Goal: Information Seeking & Learning: Learn about a topic

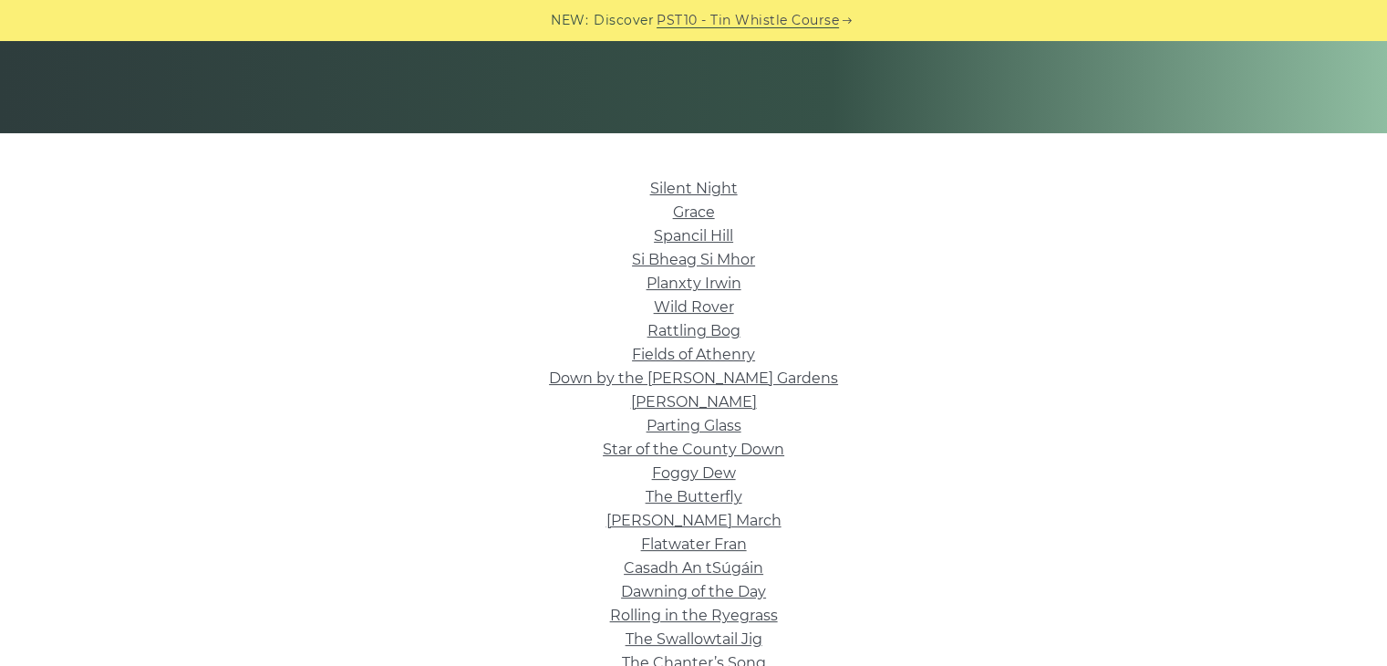
scroll to position [350, 0]
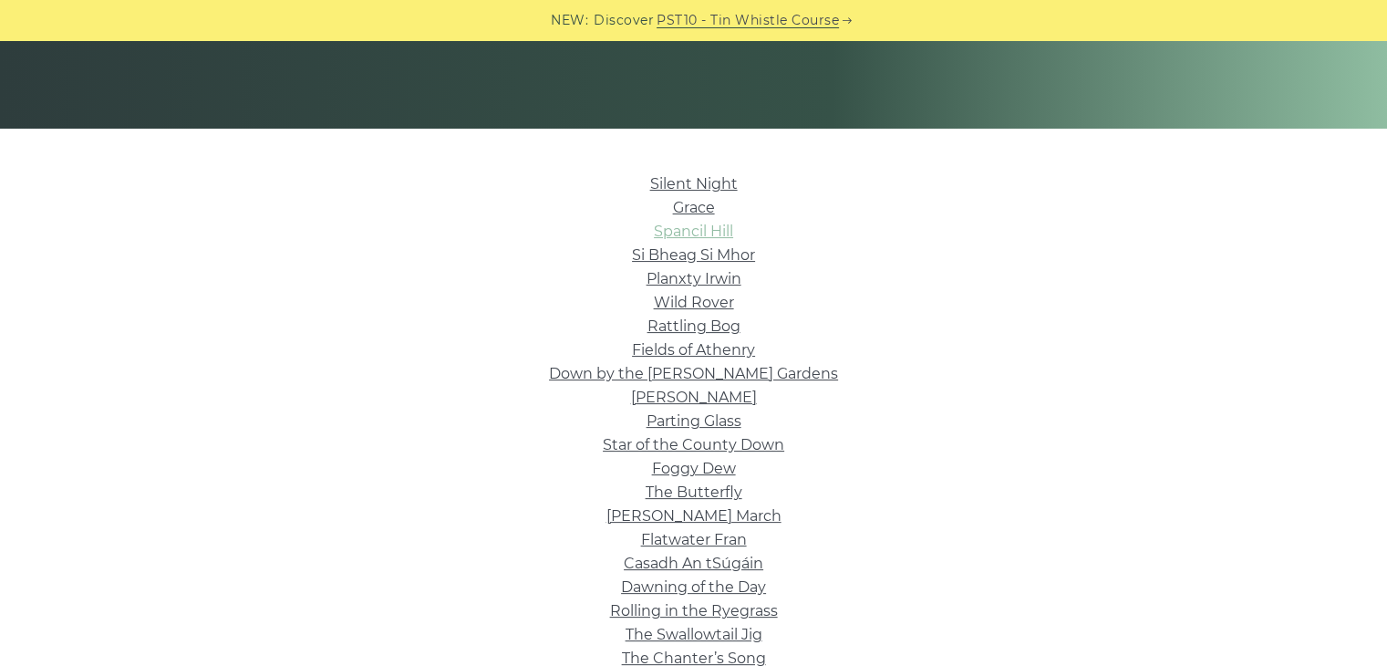
click at [693, 227] on link "Spancil Hill" at bounding box center [693, 231] width 79 height 17
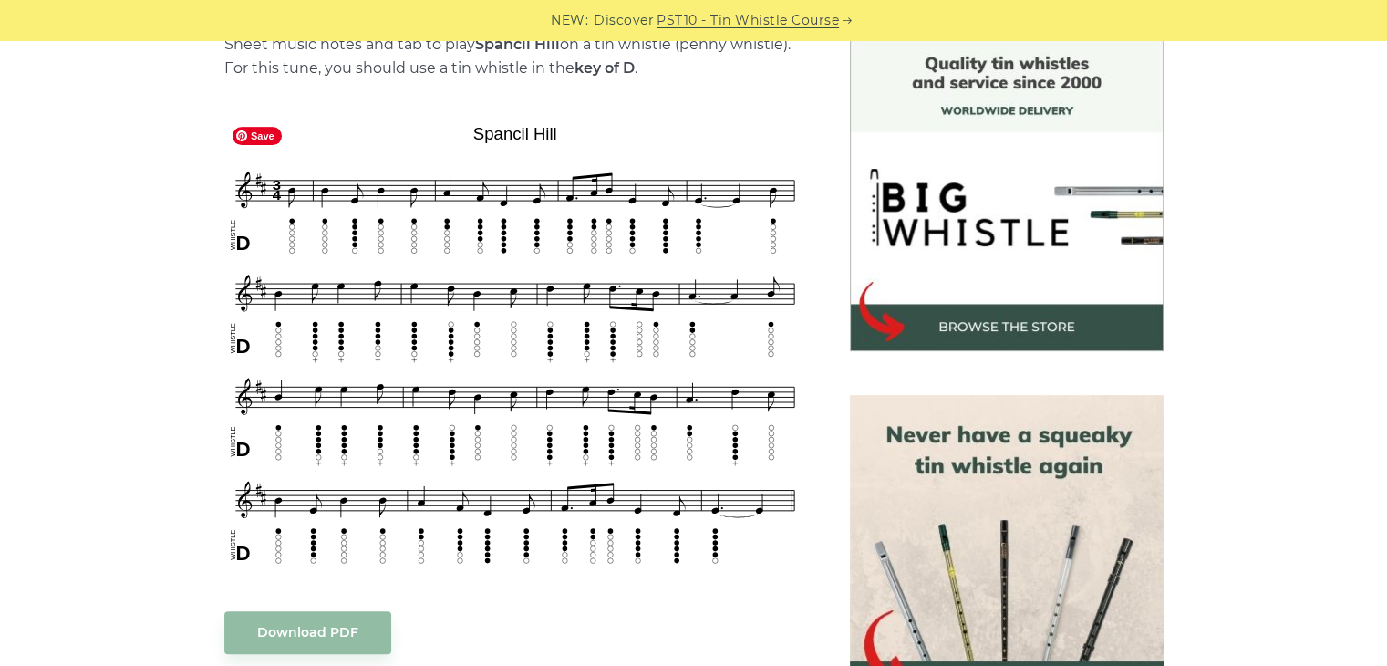
scroll to position [485, 0]
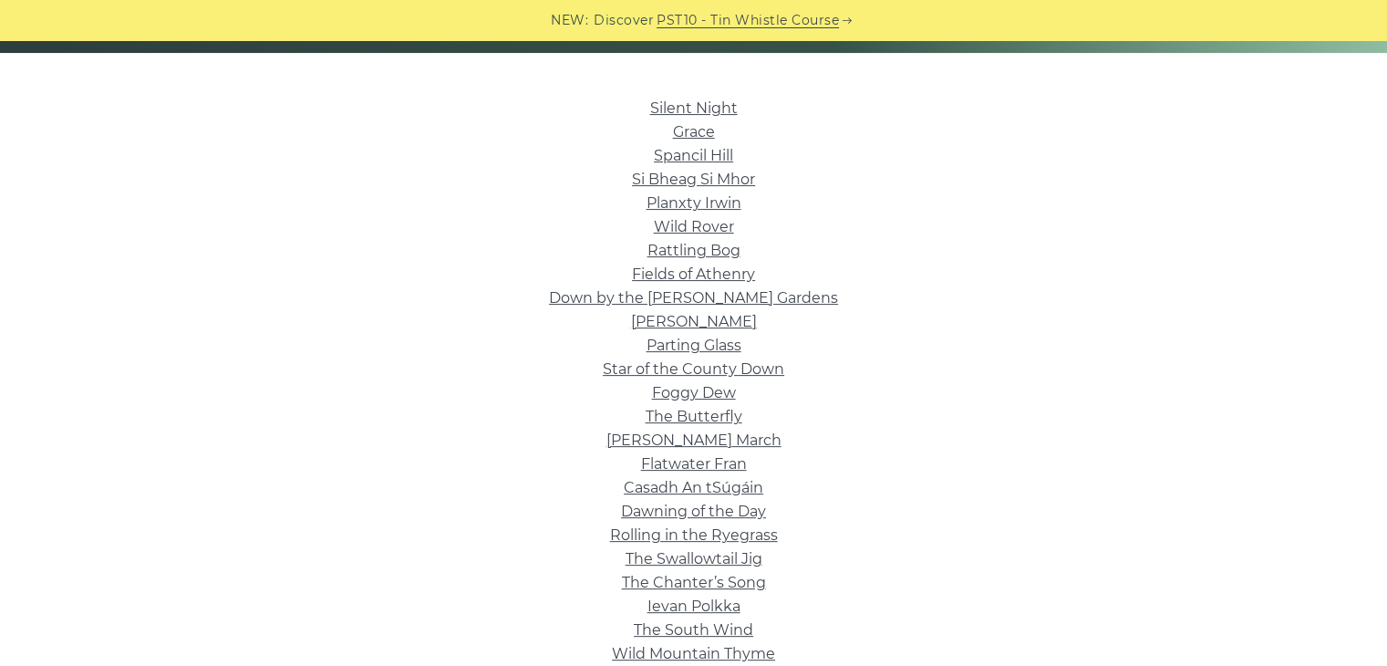
scroll to position [467, 0]
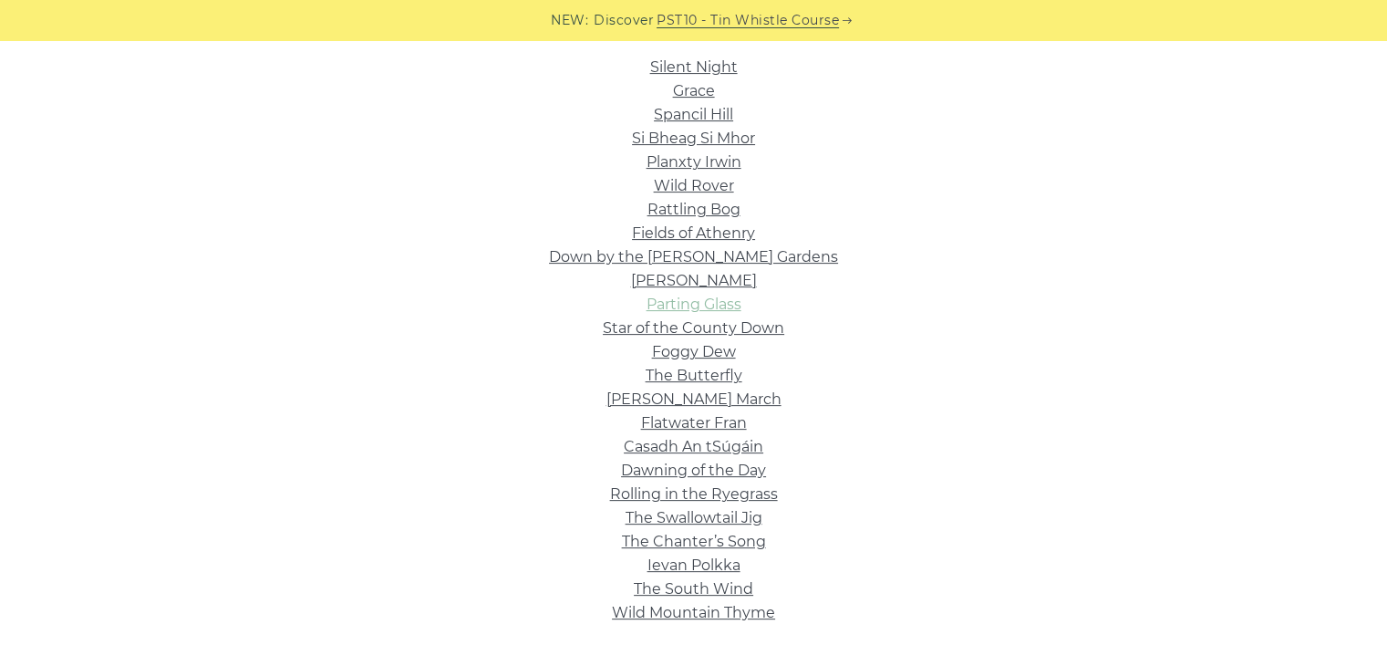
click at [687, 306] on link "Parting Glass" at bounding box center [694, 303] width 95 height 17
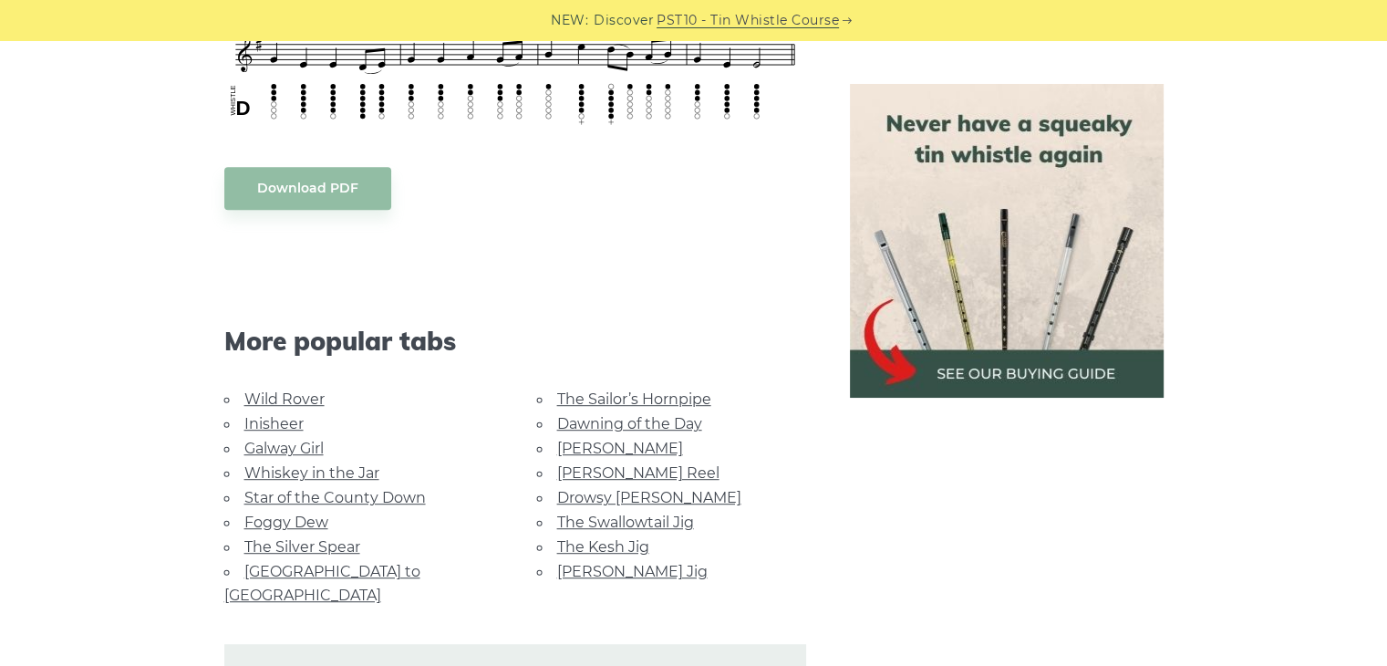
scroll to position [1176, 0]
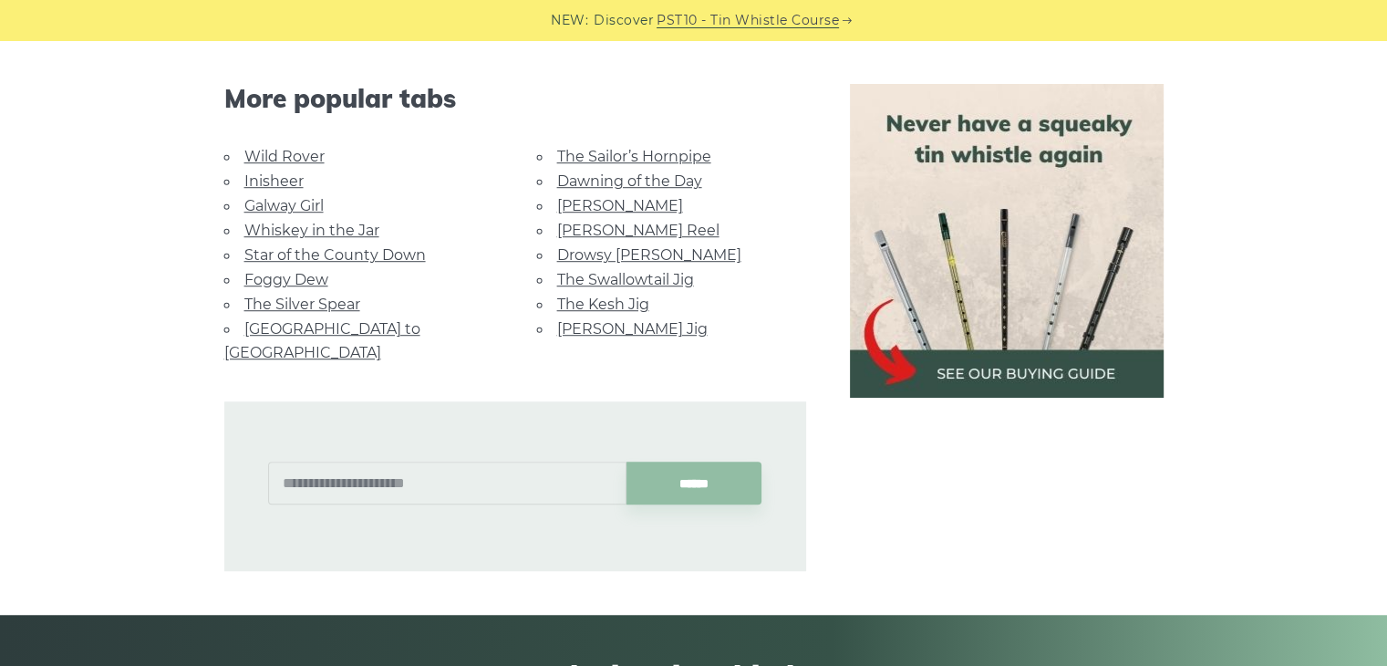
click at [302, 203] on link "Galway Girl" at bounding box center [283, 205] width 79 height 17
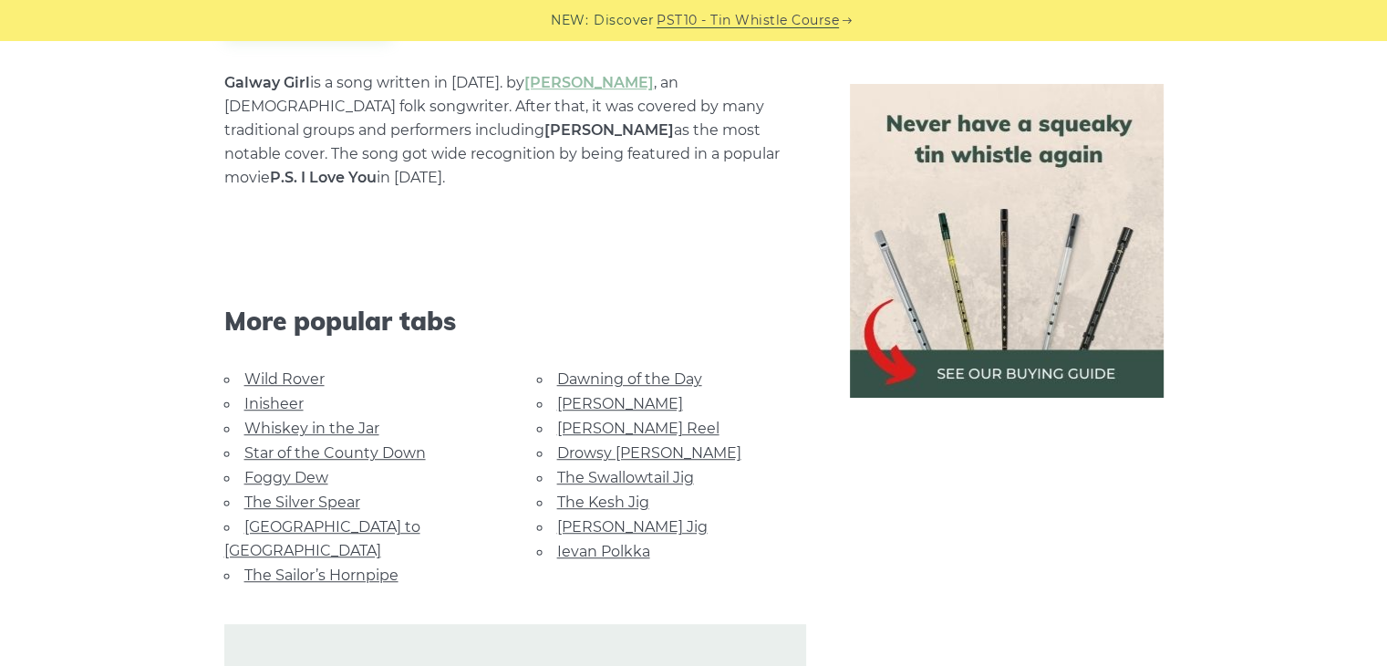
scroll to position [1100, 0]
click at [349, 445] on link "Star of the County Down" at bounding box center [334, 453] width 181 height 17
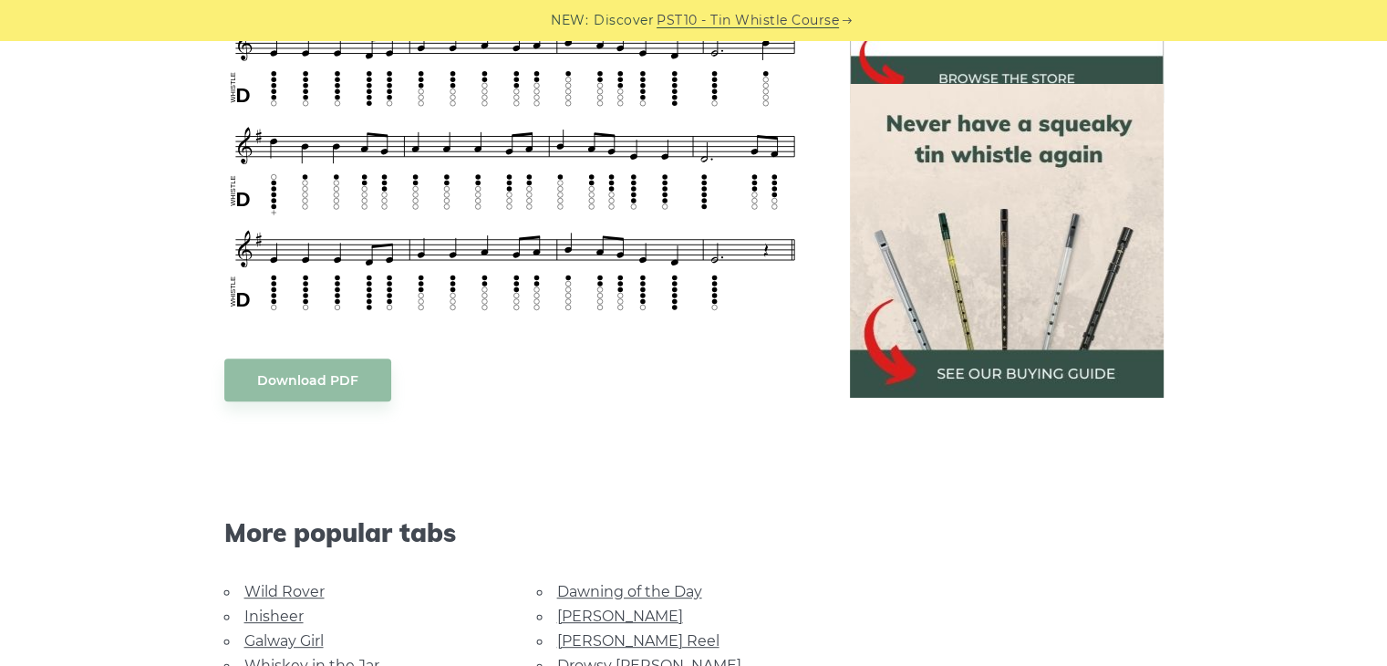
scroll to position [894, 0]
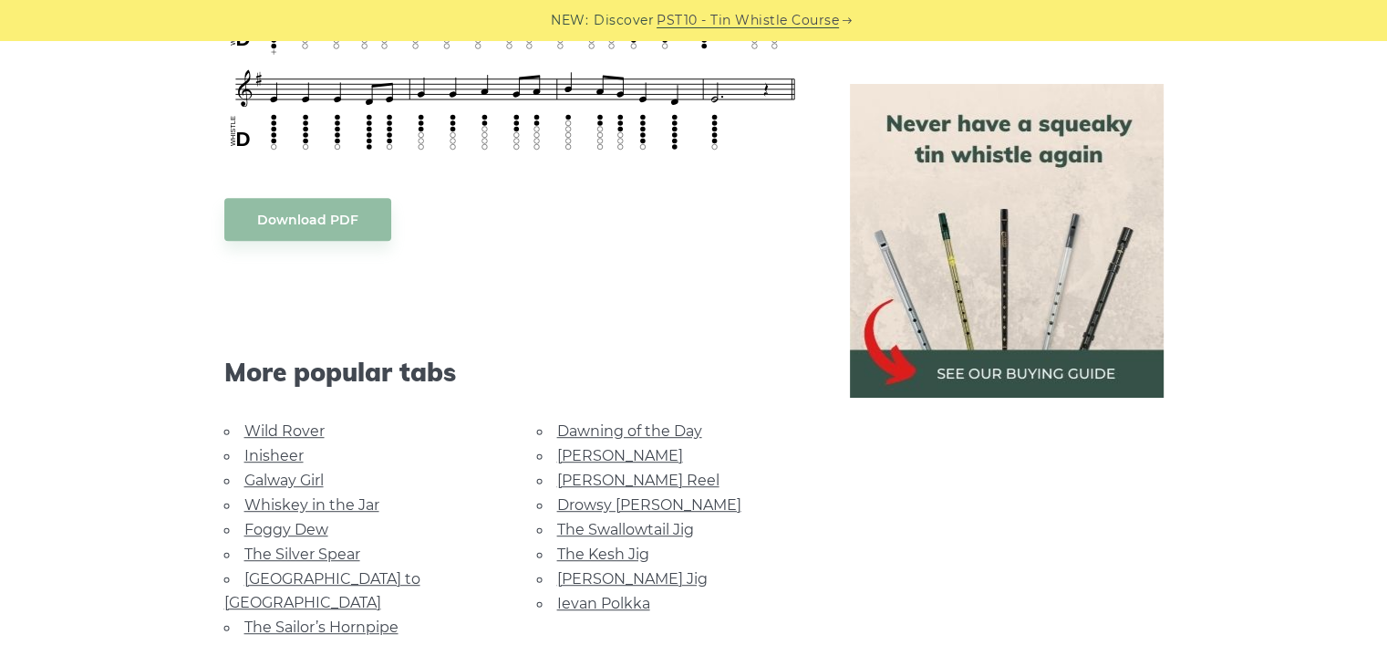
click at [340, 500] on link "Whiskey in the Jar" at bounding box center [311, 504] width 135 height 17
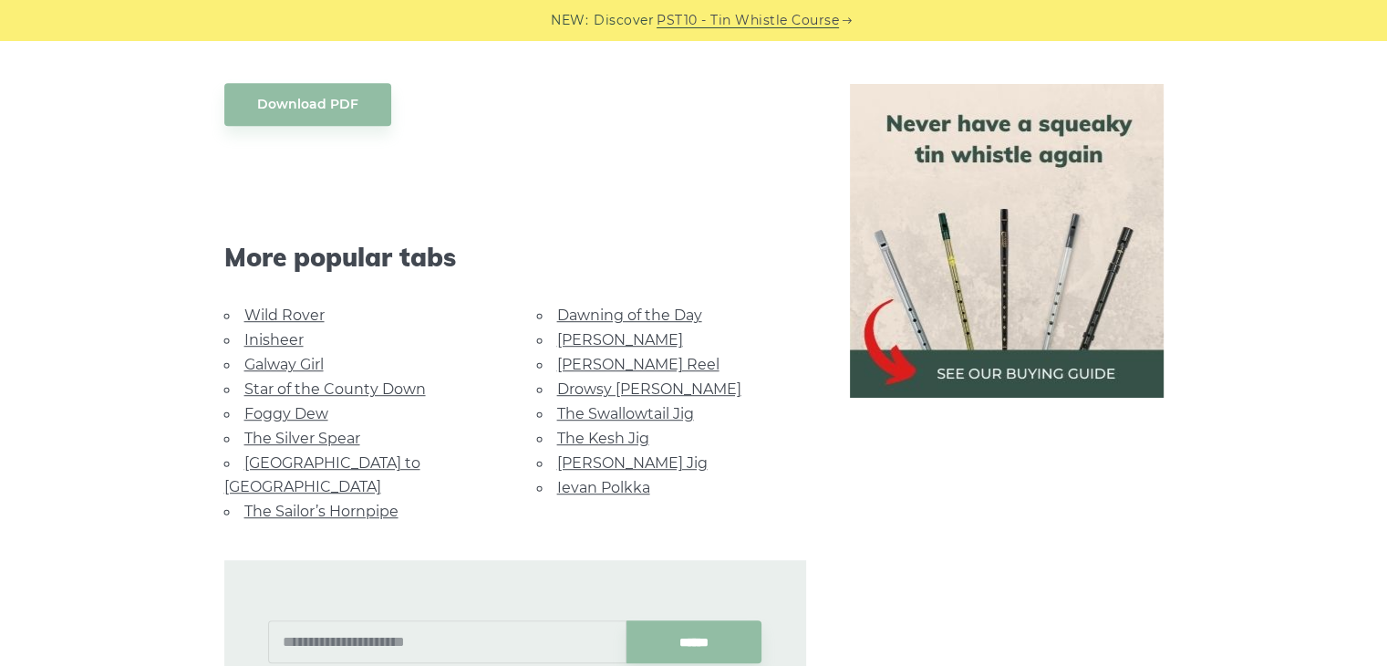
scroll to position [1014, 0]
click at [635, 316] on link "Dawning of the Day" at bounding box center [629, 314] width 145 height 17
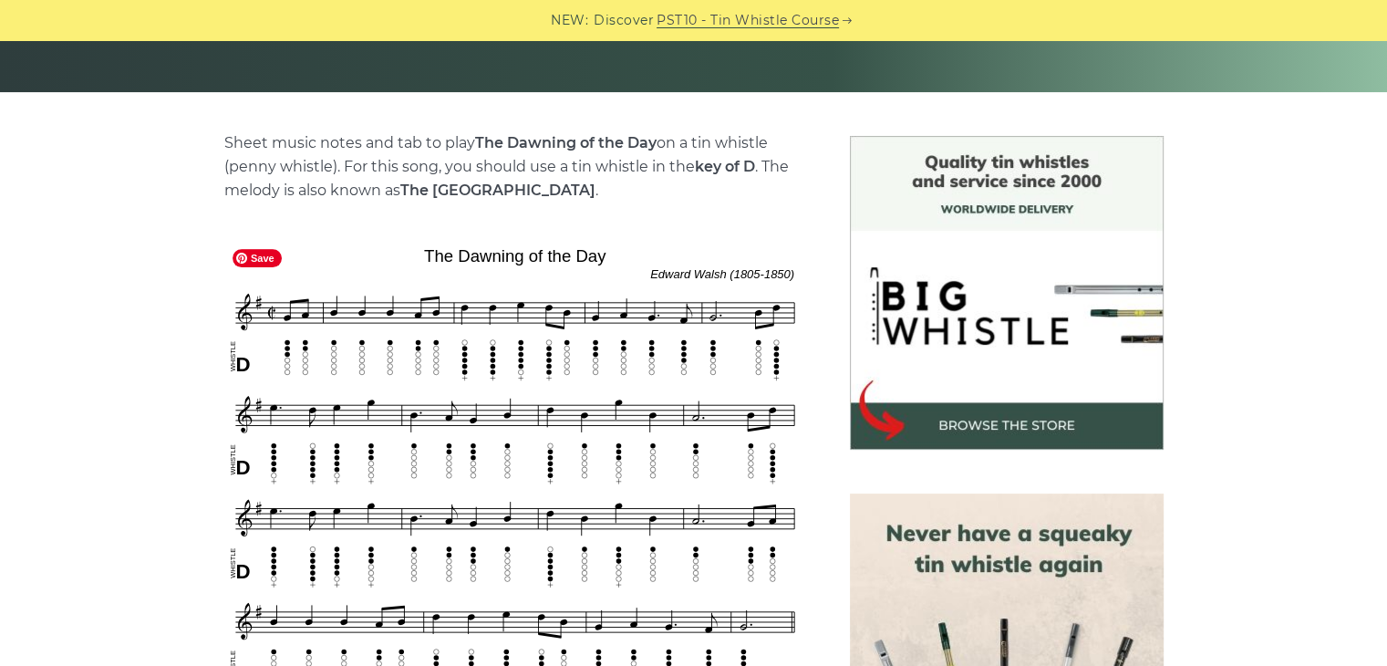
scroll to position [399, 0]
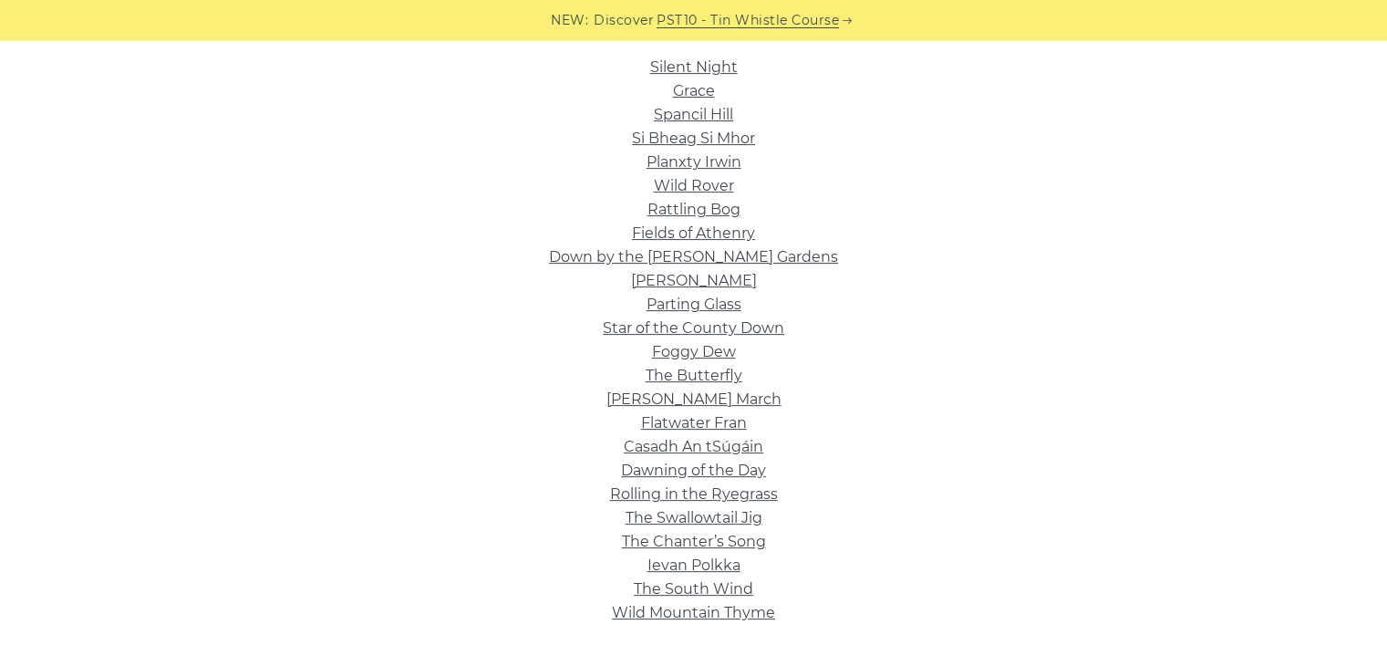
scroll to position [573, 0]
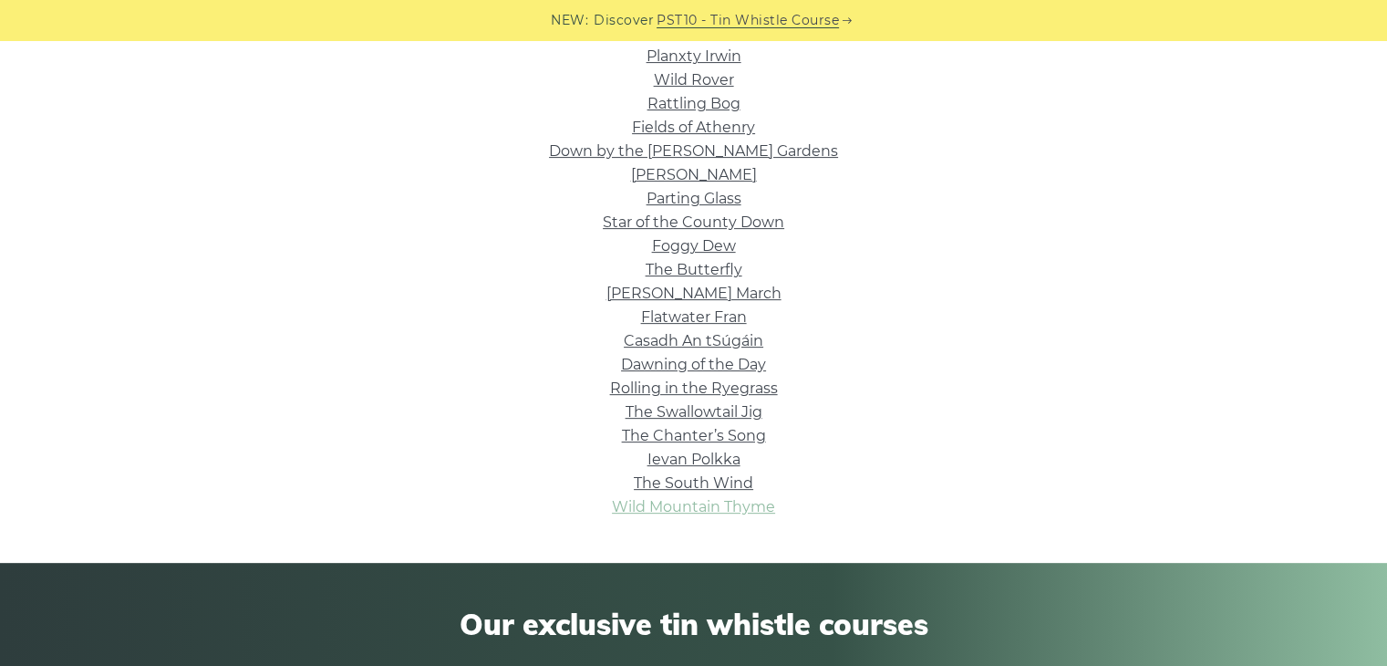
click at [711, 505] on link "Wild Mountain Thyme" at bounding box center [693, 506] width 163 height 17
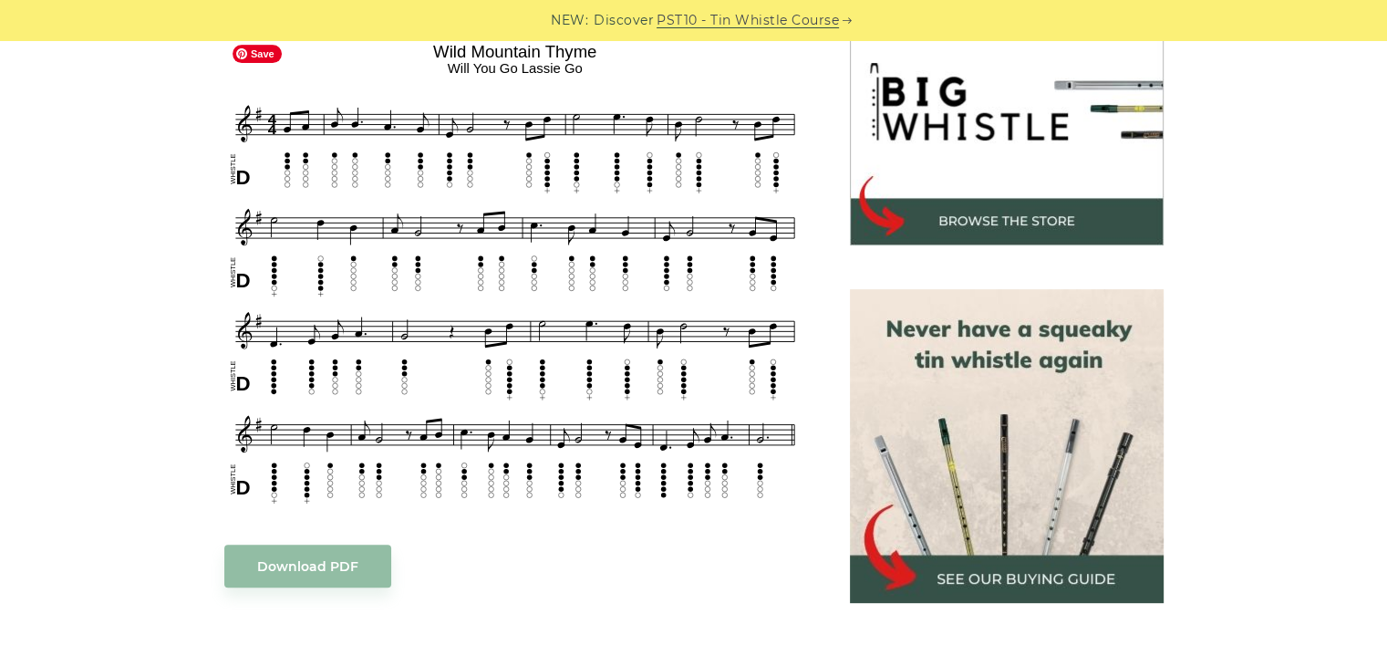
scroll to position [590, 0]
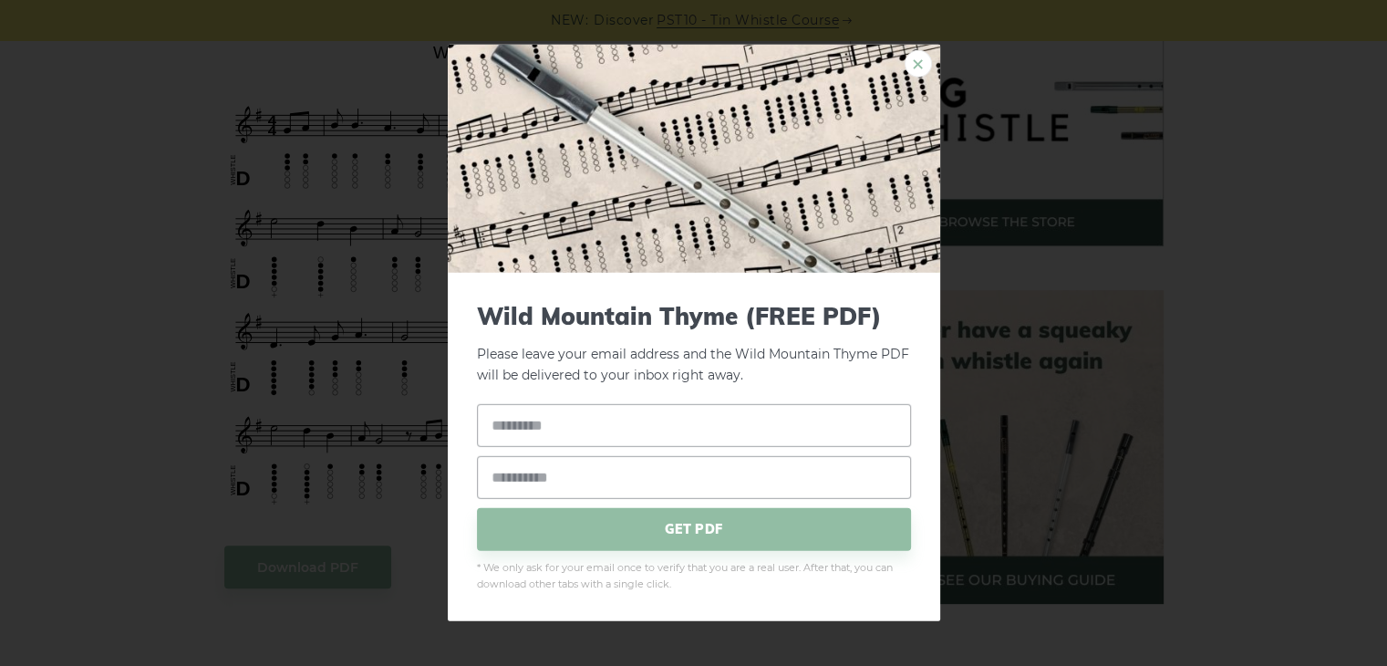
click at [919, 68] on link "×" at bounding box center [918, 63] width 27 height 27
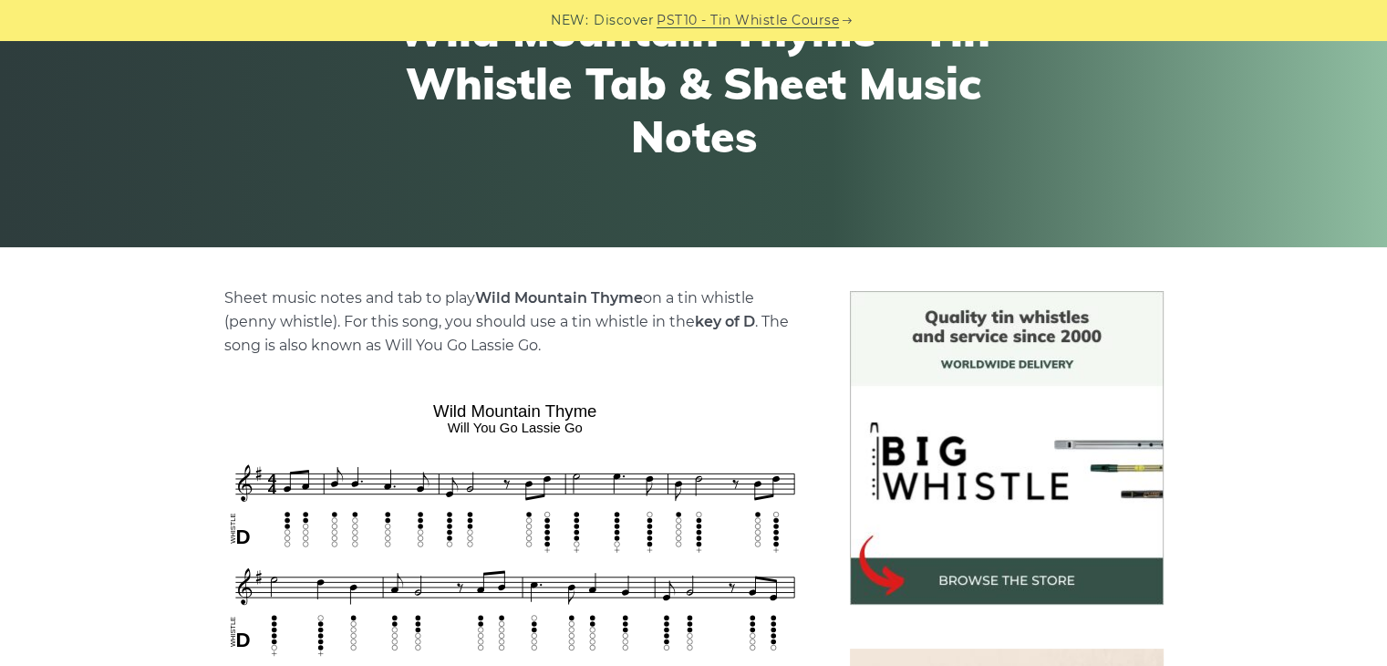
scroll to position [212, 0]
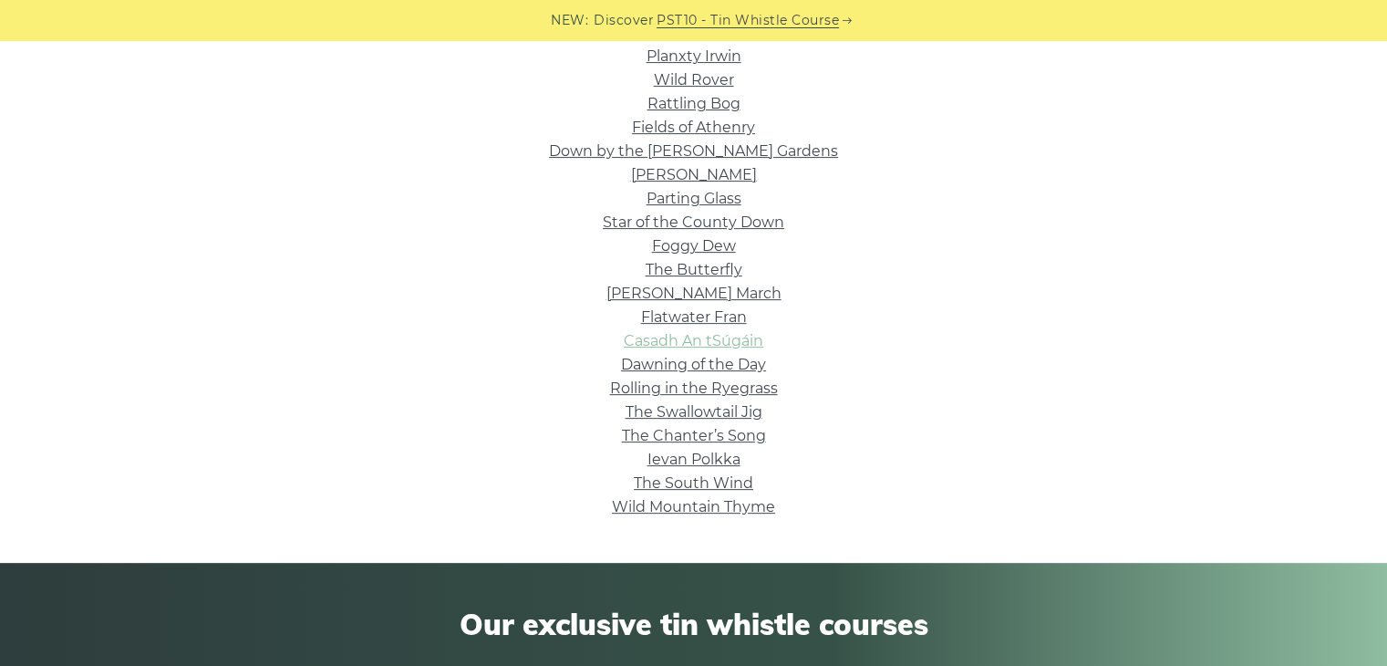
click at [638, 337] on link "Casadh An tSúgáin" at bounding box center [694, 340] width 140 height 17
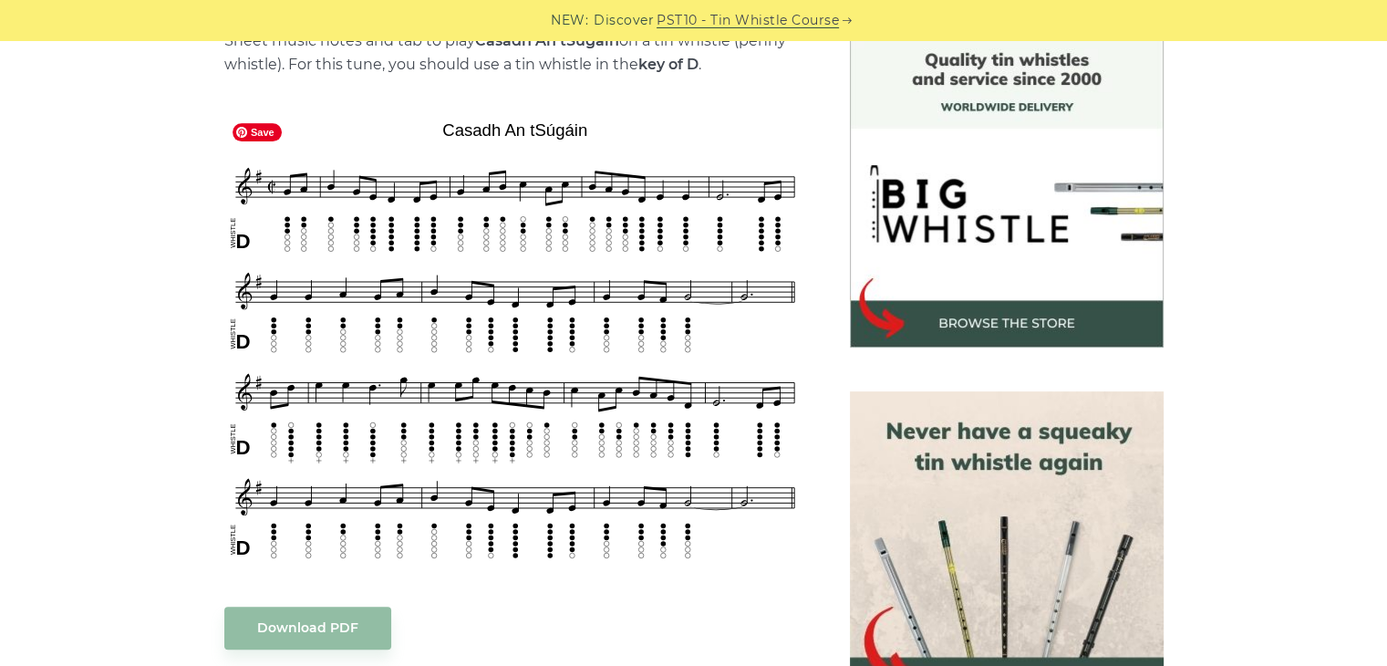
scroll to position [489, 0]
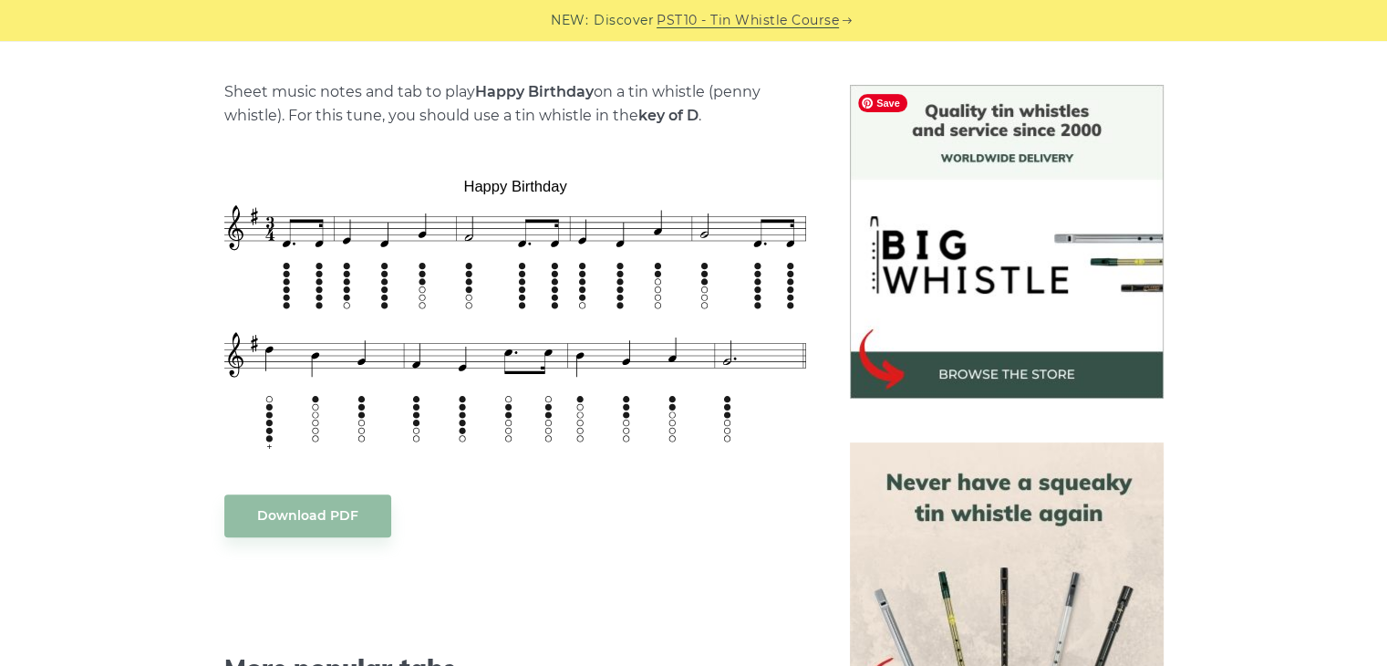
scroll to position [438, 0]
